Goal: Task Accomplishment & Management: Check status

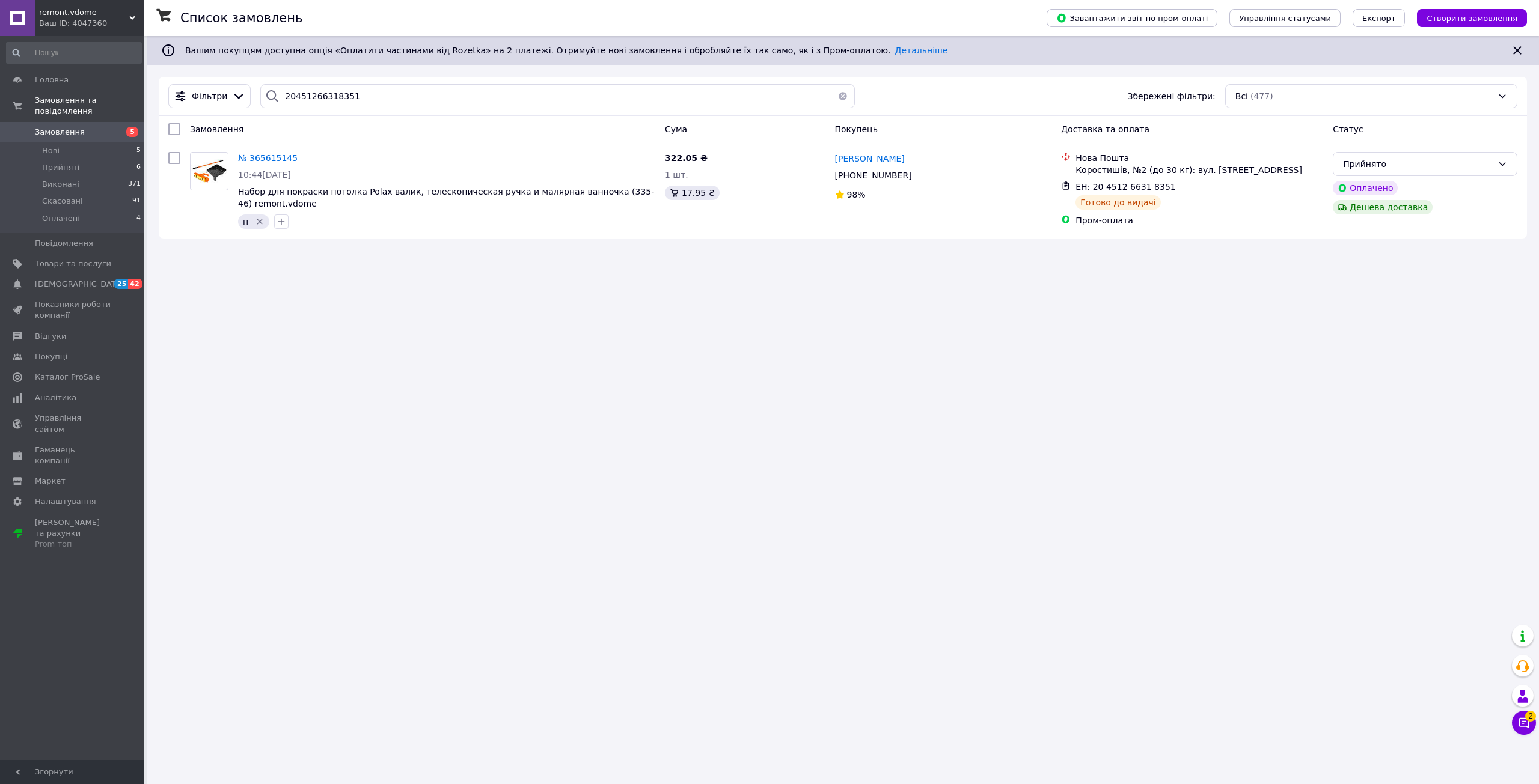
drag, startPoint x: 0, startPoint y: 0, endPoint x: 94, endPoint y: 112, distance: 146.2
click at [94, 122] on link "Замовлення 5" at bounding box center [74, 132] width 148 height 20
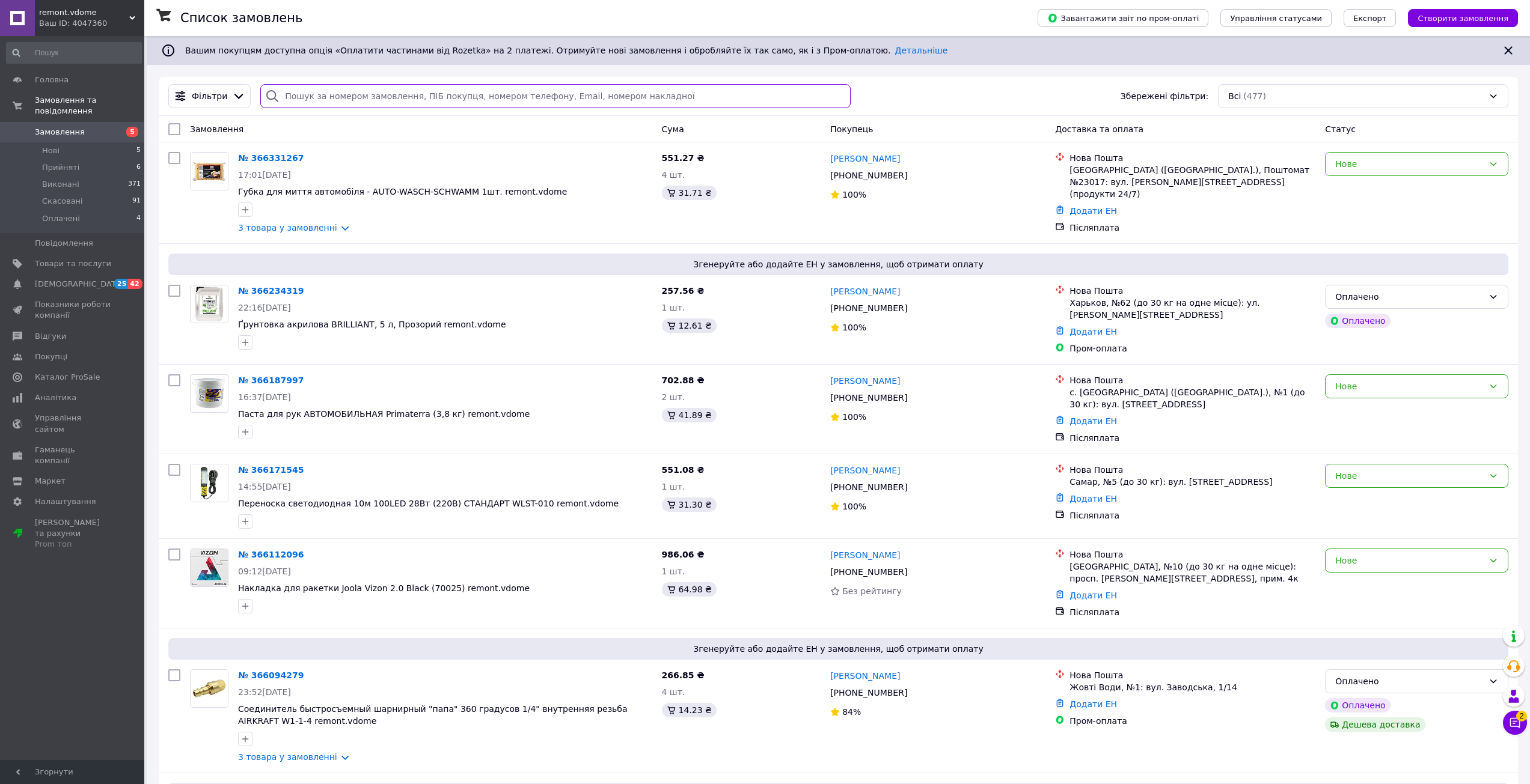
click at [338, 86] on input "search" at bounding box center [556, 96] width 591 height 24
paste input "20451265942725"
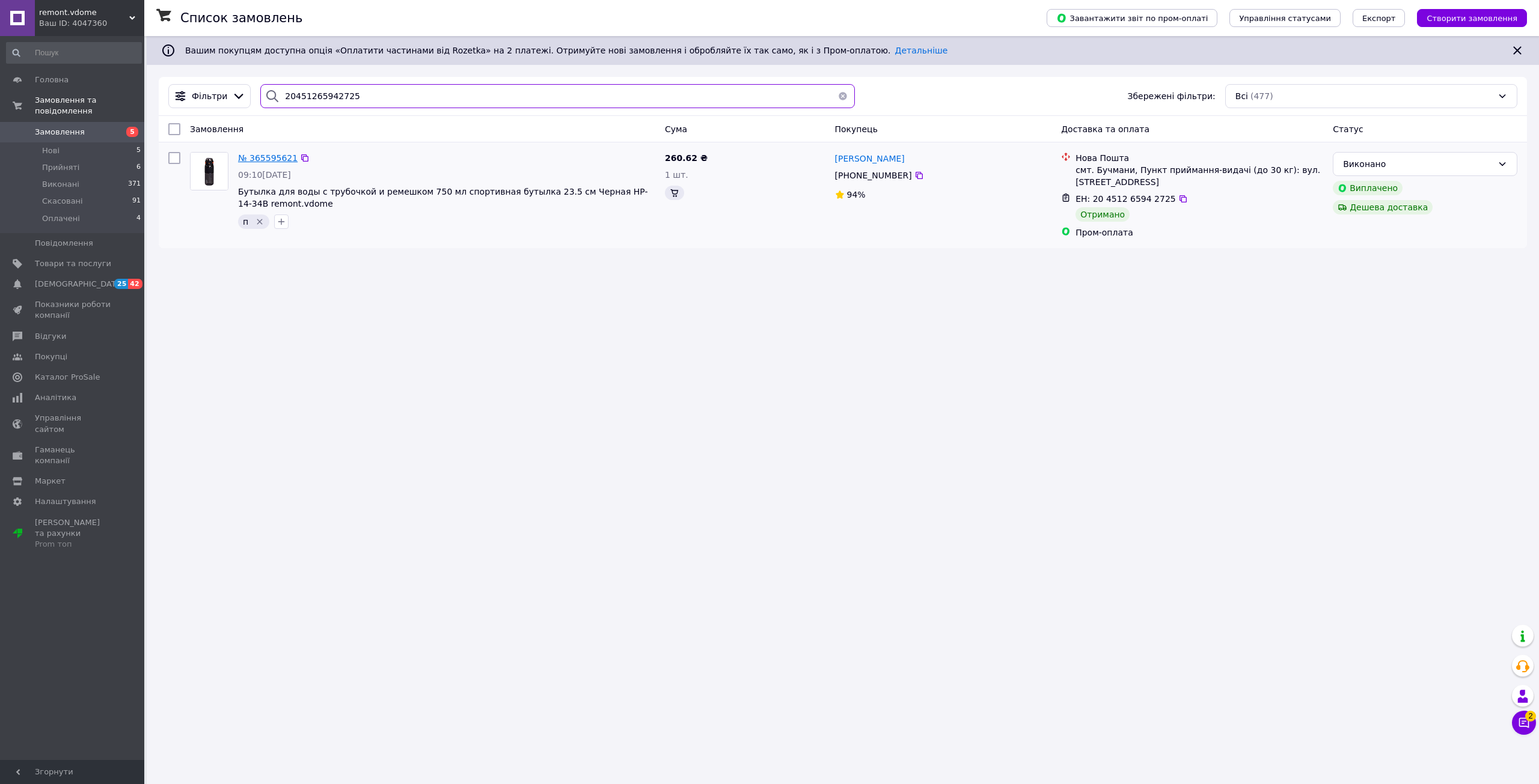
type input "20451265942725"
click at [270, 159] on span "№ 365595621" at bounding box center [268, 158] width 60 height 10
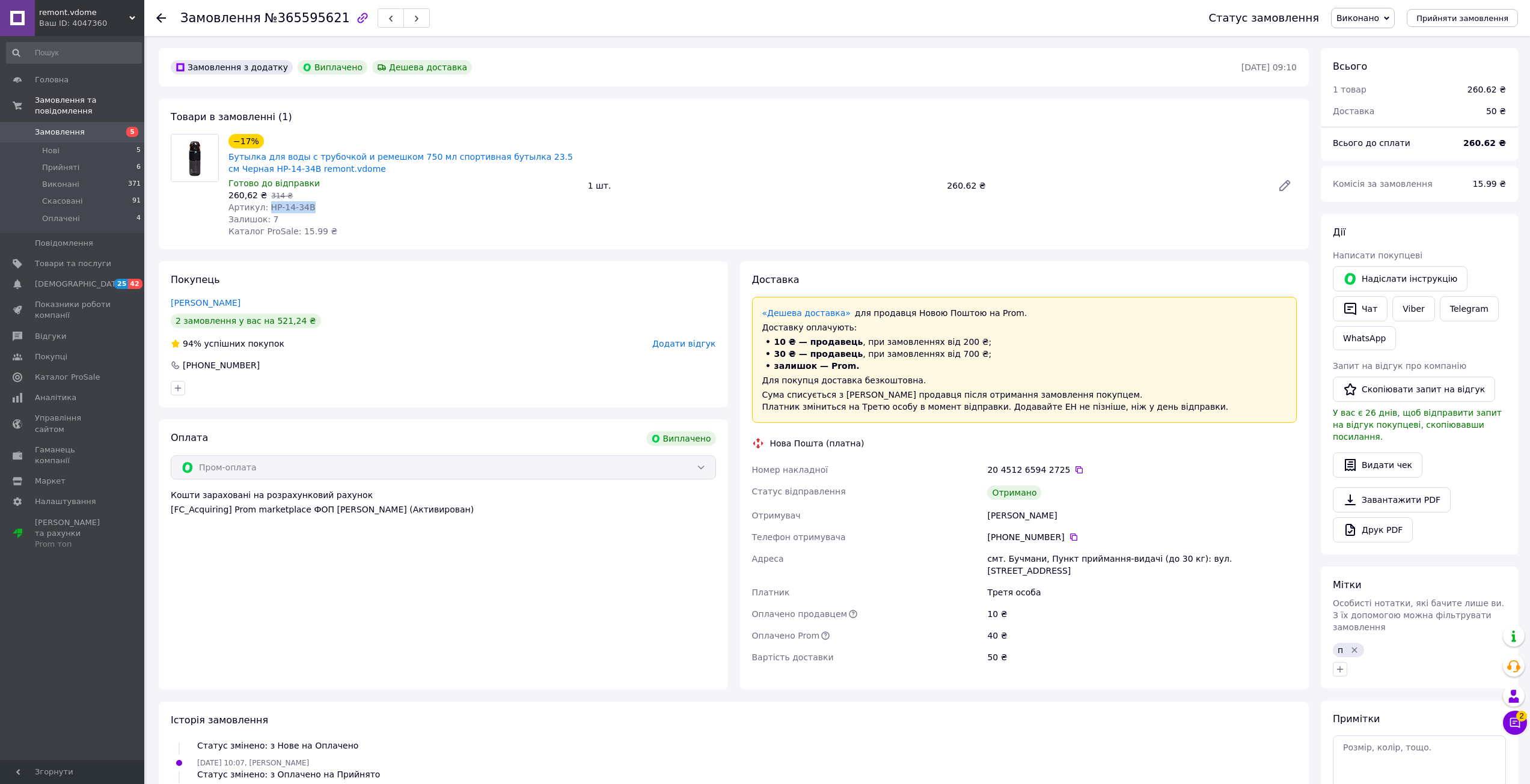
drag, startPoint x: 264, startPoint y: 204, endPoint x: 313, endPoint y: 207, distance: 49.1
click at [313, 207] on div "Артикул: HP-14-34B" at bounding box center [404, 207] width 350 height 12
copy span "HP-14-34B"
drag, startPoint x: 944, startPoint y: 189, endPoint x: 971, endPoint y: 194, distance: 27.5
click at [971, 194] on div "−17% Бутылка для воды с трубочкой и ремешком 750 мл спортивная бутылка 23.5 см …" at bounding box center [762, 185] width 1078 height 108
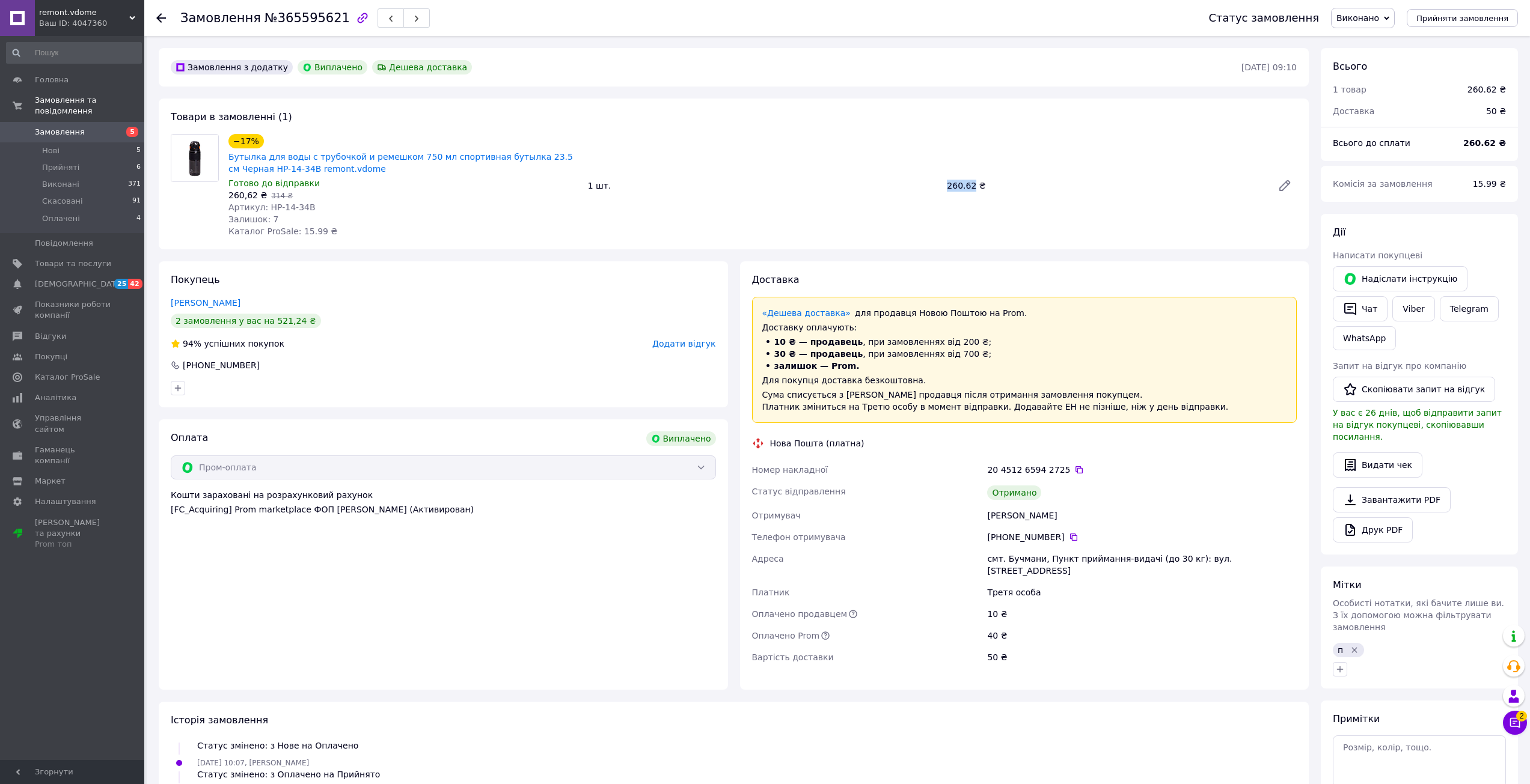
copy div "1 шт. 260.62"
click at [1070, 535] on icon at bounding box center [1074, 538] width 7 height 7
